Goal: Transaction & Acquisition: Purchase product/service

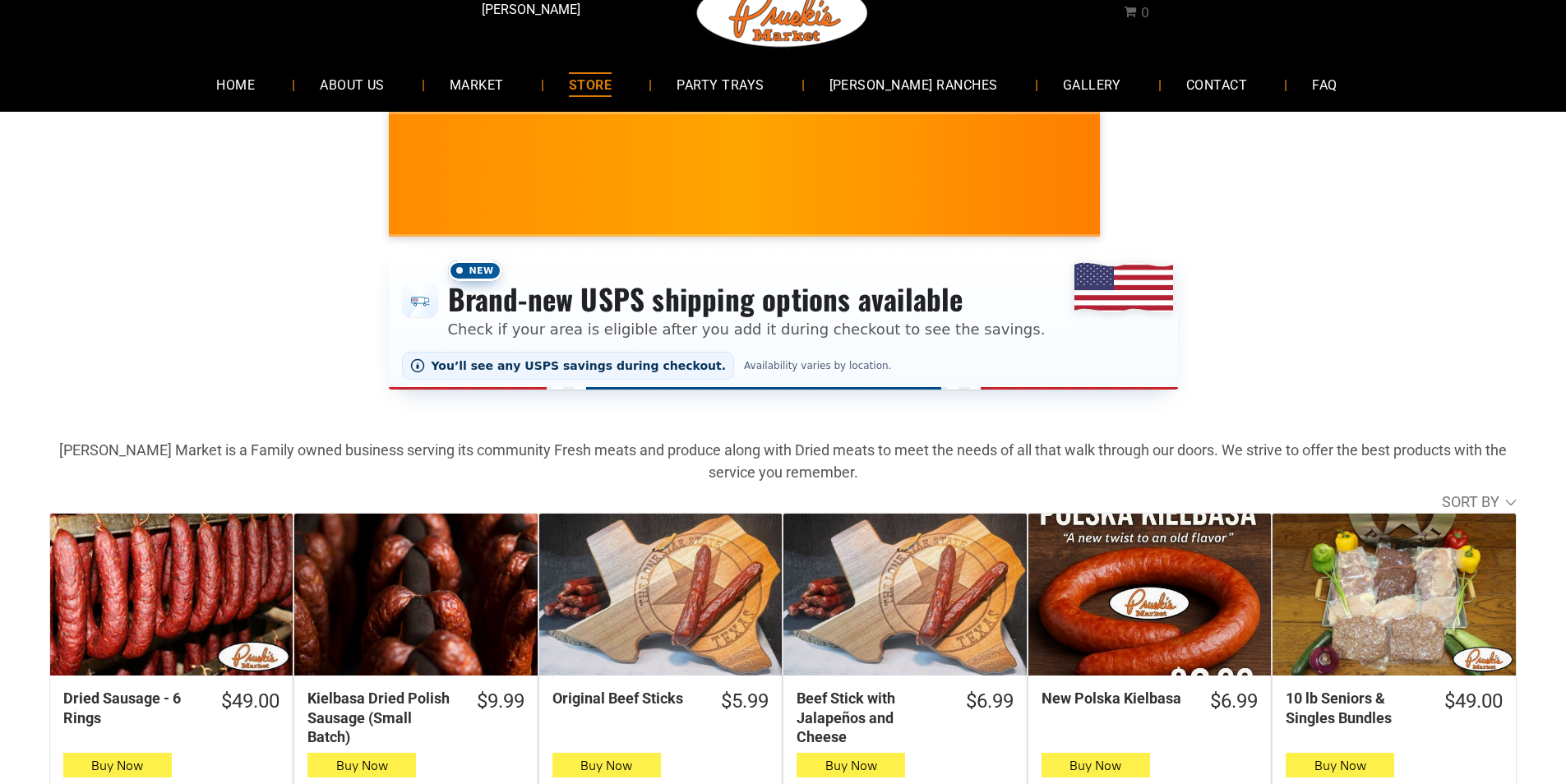
scroll to position [83, 0]
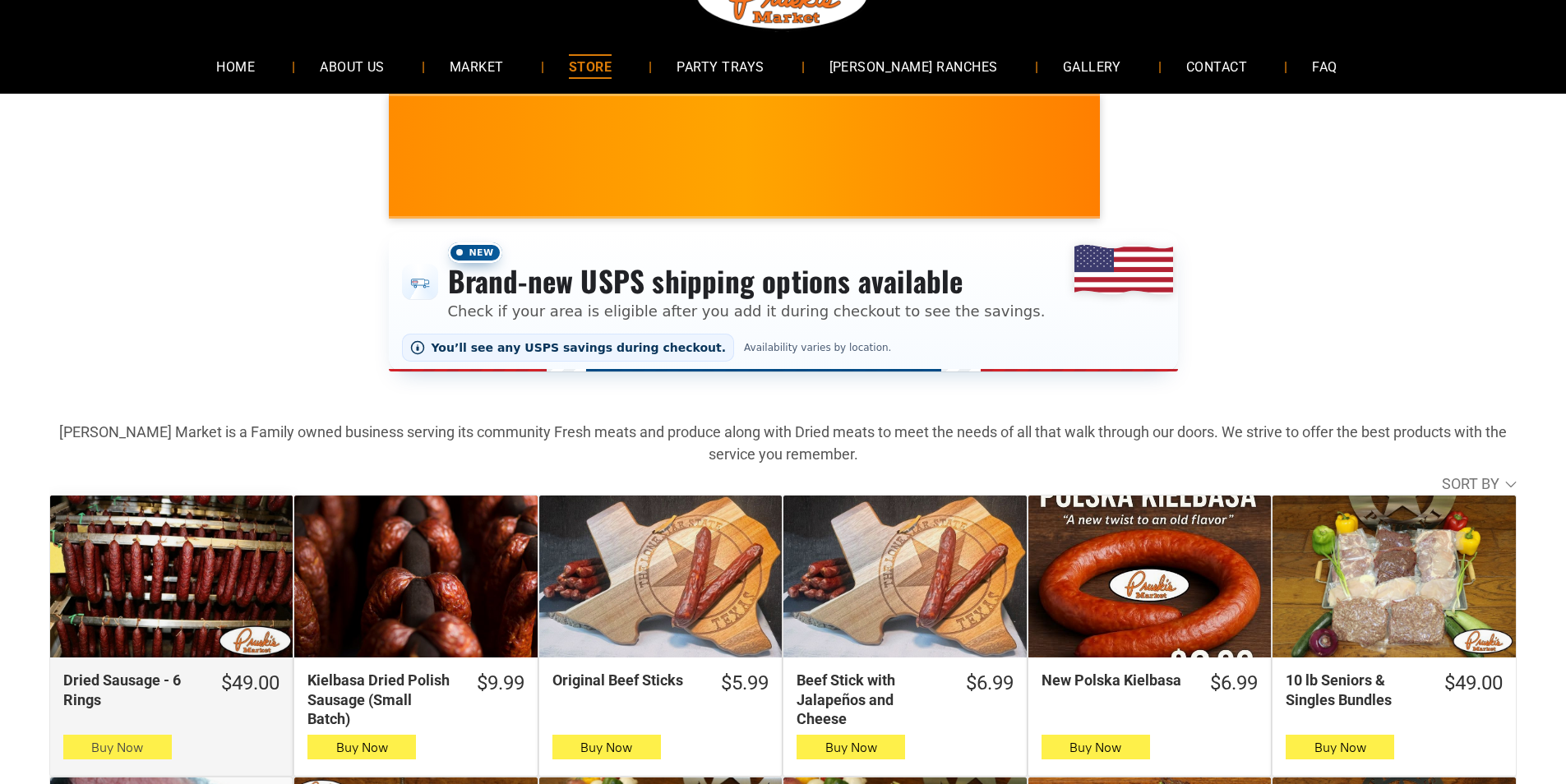
click at [133, 745] on span "Buy Now" at bounding box center [117, 747] width 52 height 15
click at [92, 744] on span "Buy Now" at bounding box center [117, 747] width 52 height 15
click at [92, 747] on span "Buy Now" at bounding box center [117, 747] width 52 height 15
